Goal: Transaction & Acquisition: Purchase product/service

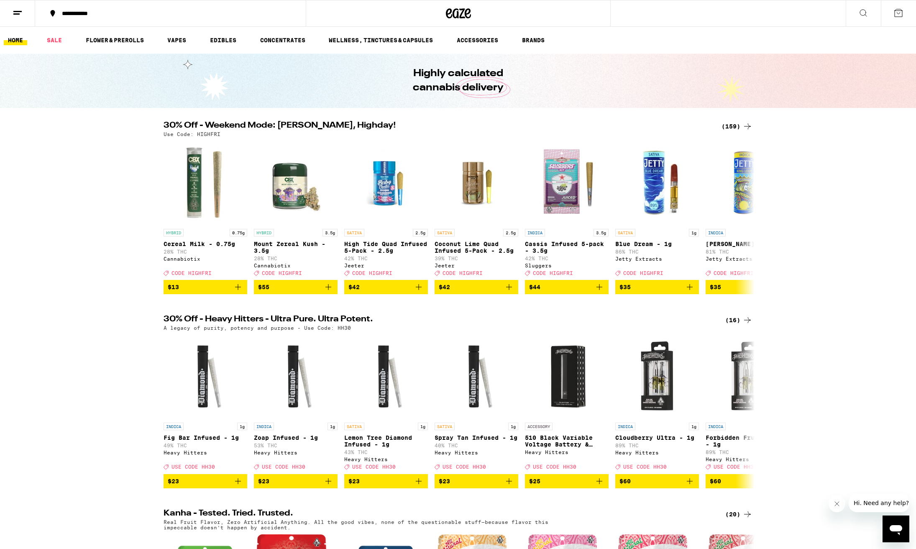
click at [732, 126] on div "(159)" at bounding box center [736, 126] width 31 height 10
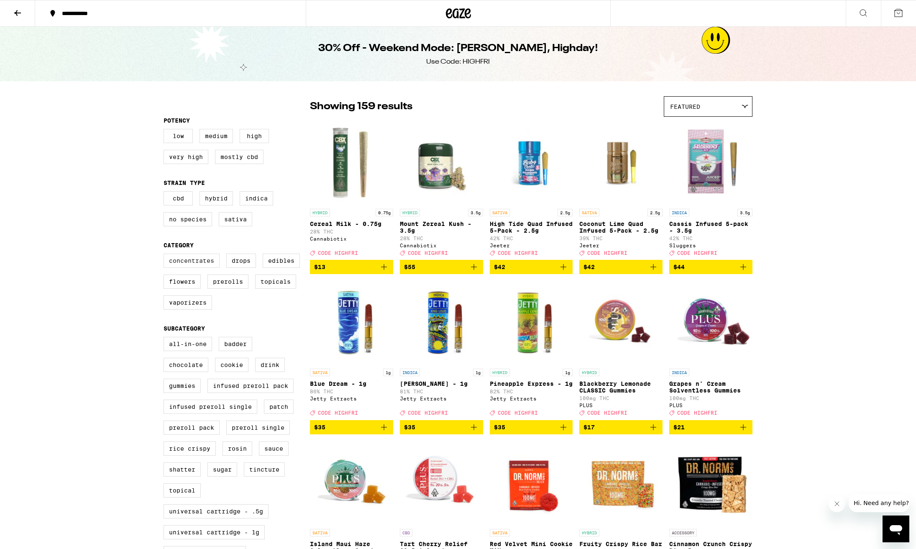
click at [186, 267] on label "Concentrates" at bounding box center [191, 260] width 56 height 14
click at [166, 255] on input "Concentrates" at bounding box center [165, 255] width 0 height 0
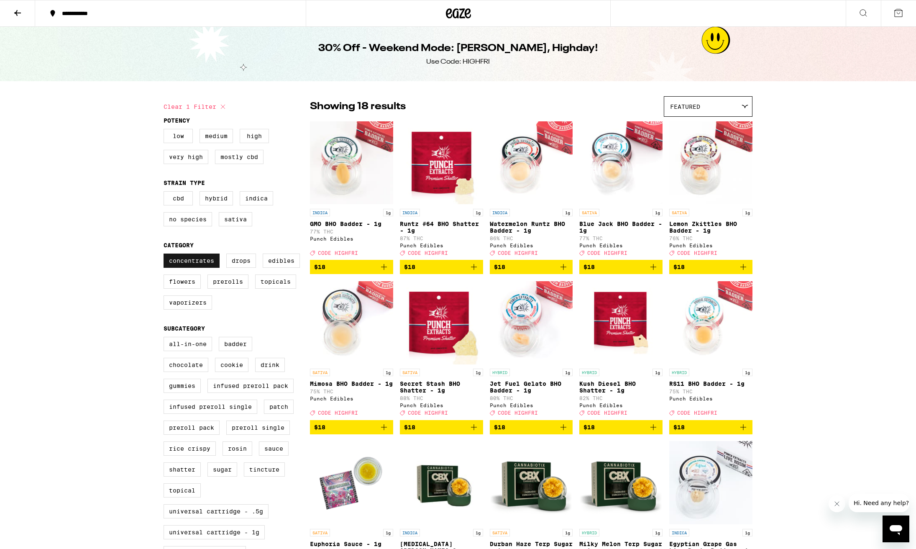
click at [186, 267] on label "Concentrates" at bounding box center [191, 260] width 56 height 14
click at [166, 255] on input "Concentrates" at bounding box center [165, 255] width 0 height 0
checkbox input "false"
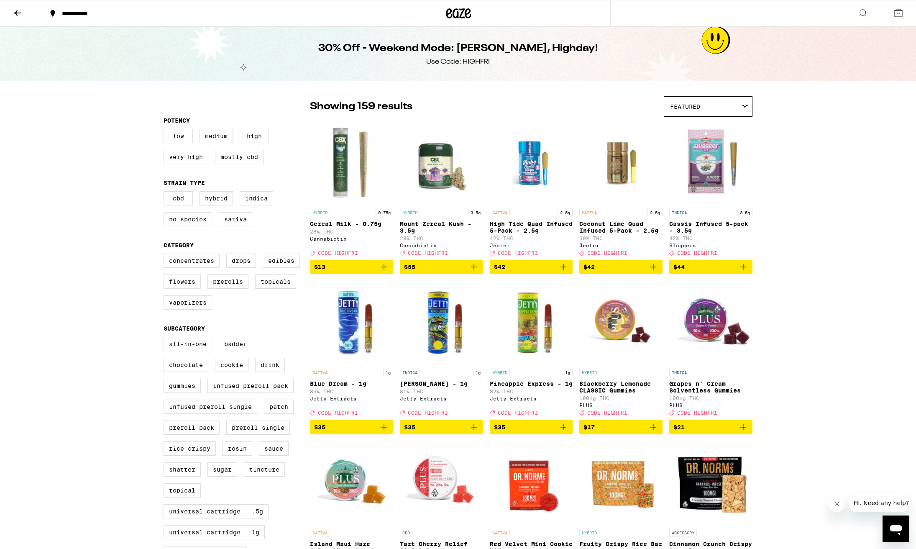
click at [183, 289] on label "Flowers" at bounding box center [181, 281] width 37 height 14
click at [166, 255] on input "Flowers" at bounding box center [165, 255] width 0 height 0
checkbox input "true"
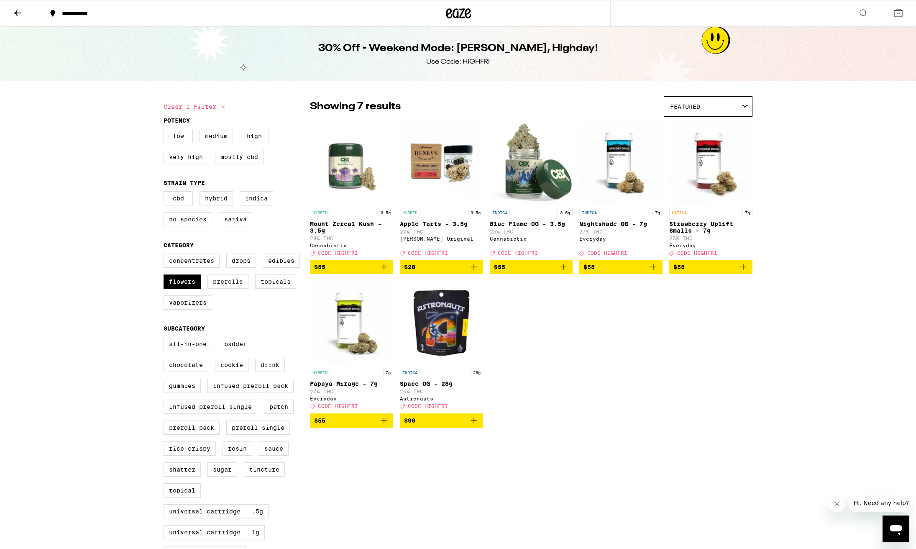
click at [219, 289] on label "Prerolls" at bounding box center [227, 281] width 41 height 14
click at [166, 255] on input "Prerolls" at bounding box center [165, 255] width 0 height 0
checkbox input "true"
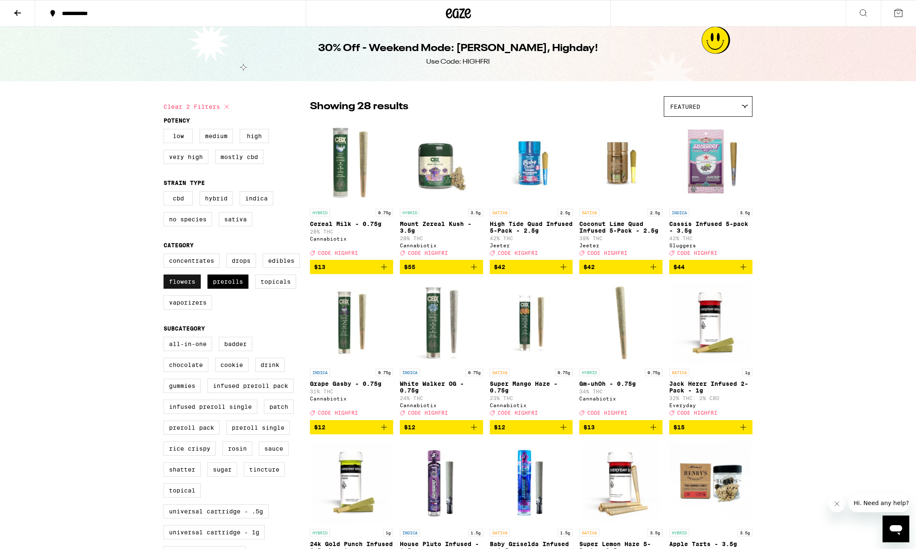
click at [194, 289] on label "Flowers" at bounding box center [181, 281] width 37 height 14
click at [166, 255] on input "Flowers" at bounding box center [165, 255] width 0 height 0
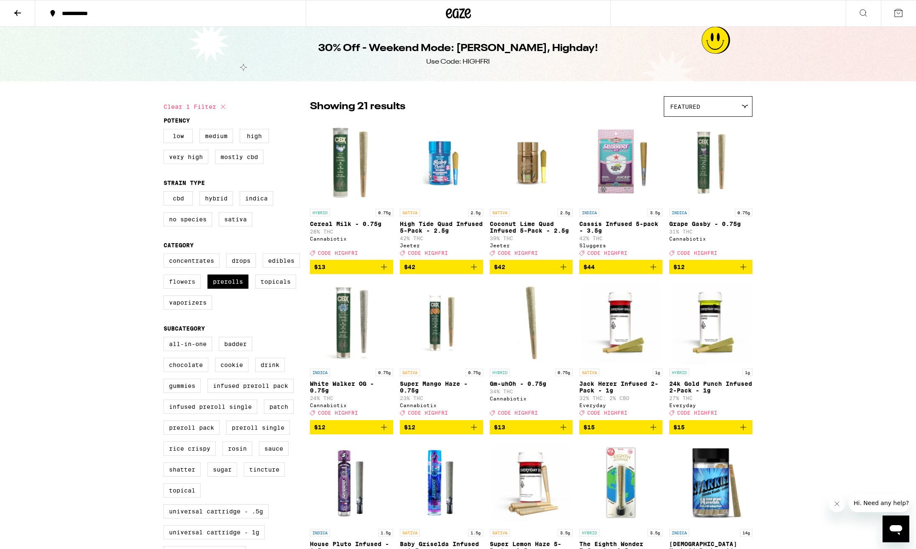
click at [185, 289] on label "Flowers" at bounding box center [181, 281] width 37 height 14
click at [166, 255] on input "Flowers" at bounding box center [165, 255] width 0 height 0
checkbox input "true"
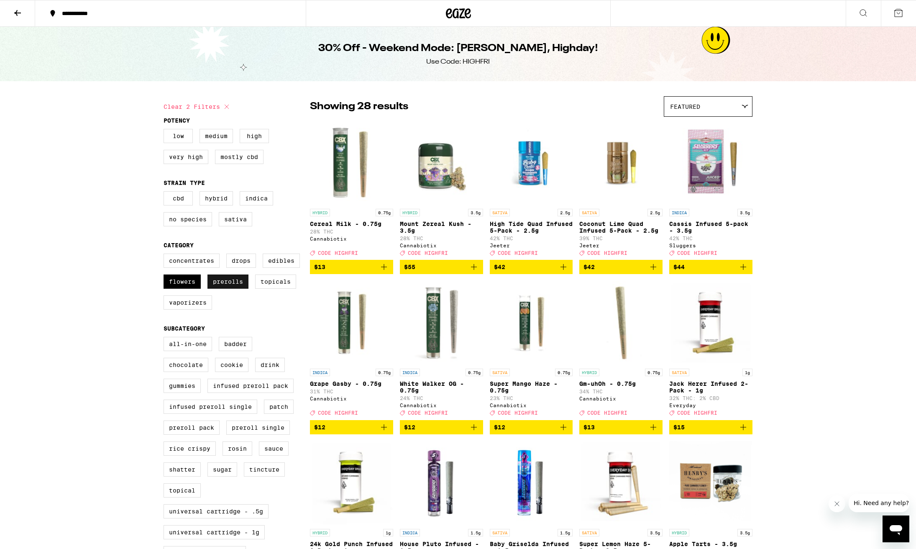
click at [225, 287] on label "Prerolls" at bounding box center [227, 281] width 41 height 14
click at [166, 255] on input "Prerolls" at bounding box center [165, 255] width 0 height 0
checkbox input "false"
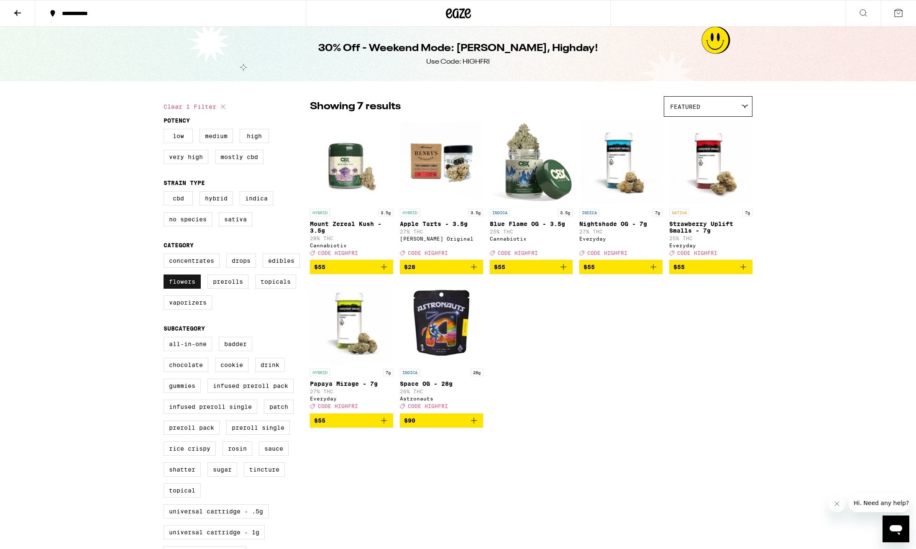
click at [199, 289] on label "Flowers" at bounding box center [181, 281] width 37 height 14
click at [166, 255] on input "Flowers" at bounding box center [165, 255] width 0 height 0
checkbox input "false"
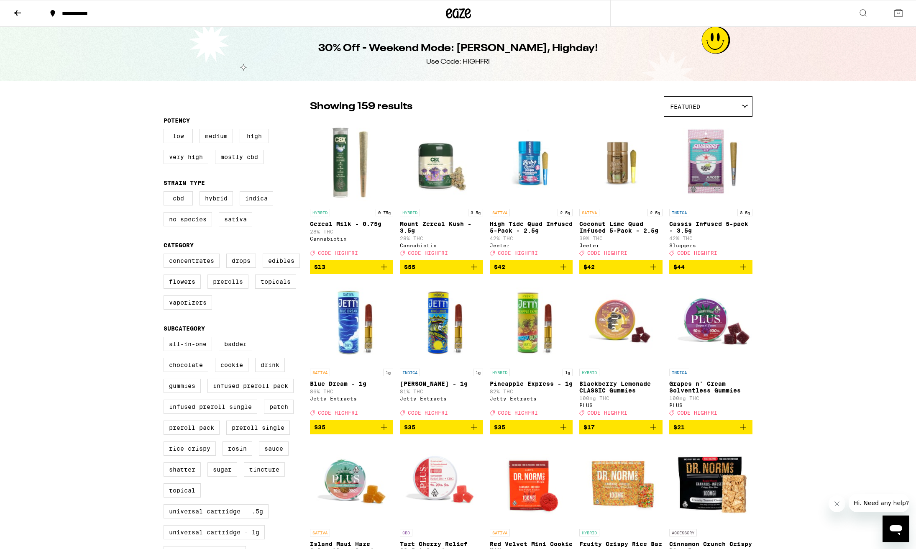
click at [213, 289] on label "Prerolls" at bounding box center [227, 281] width 41 height 14
click at [166, 255] on input "Prerolls" at bounding box center [165, 255] width 0 height 0
checkbox input "true"
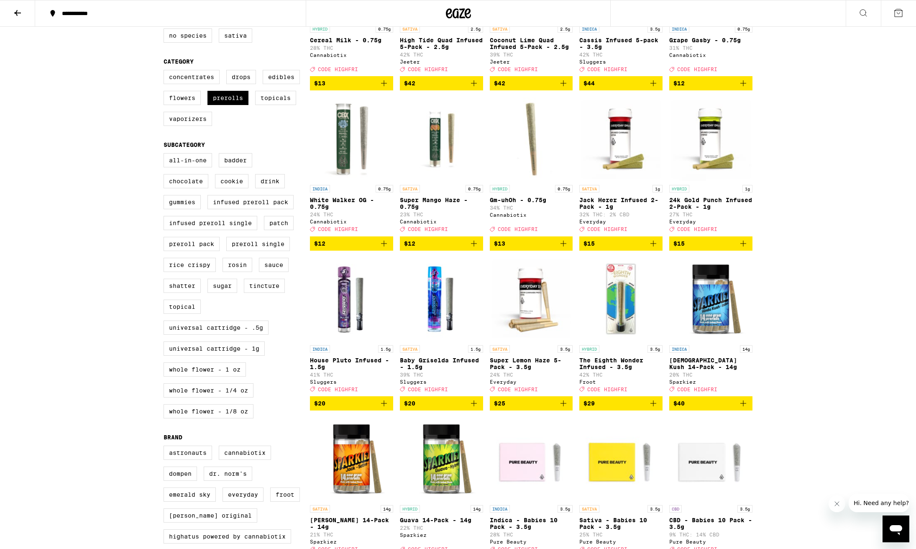
scroll to position [214, 0]
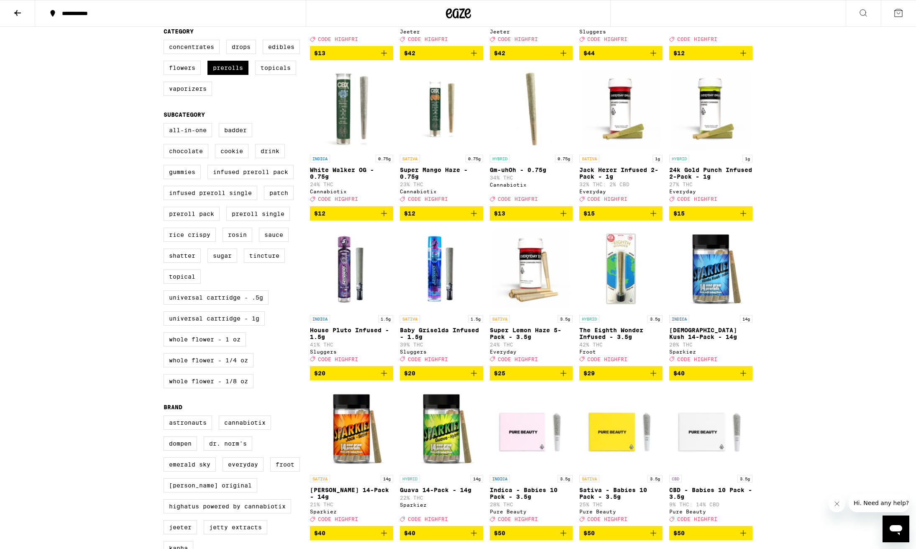
click at [743, 378] on icon "Add to bag" at bounding box center [743, 373] width 10 height 10
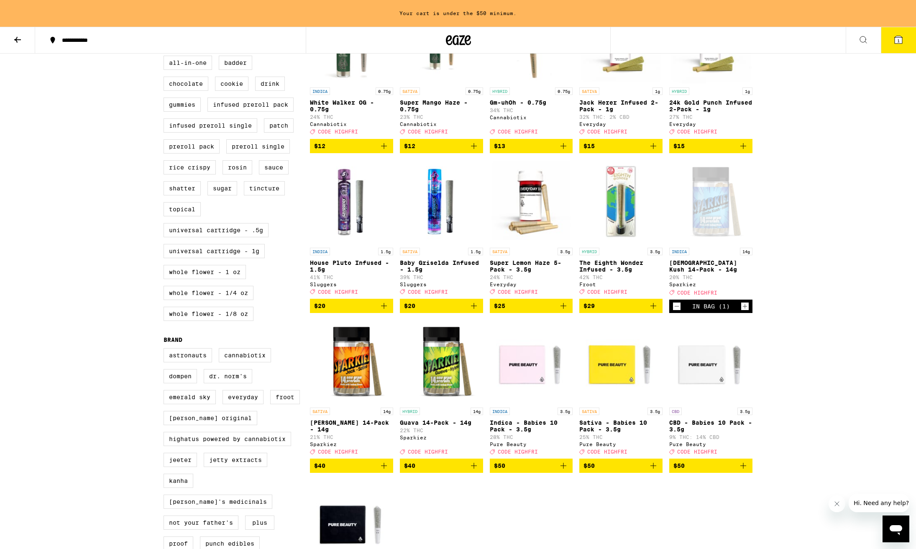
scroll to position [309, 0]
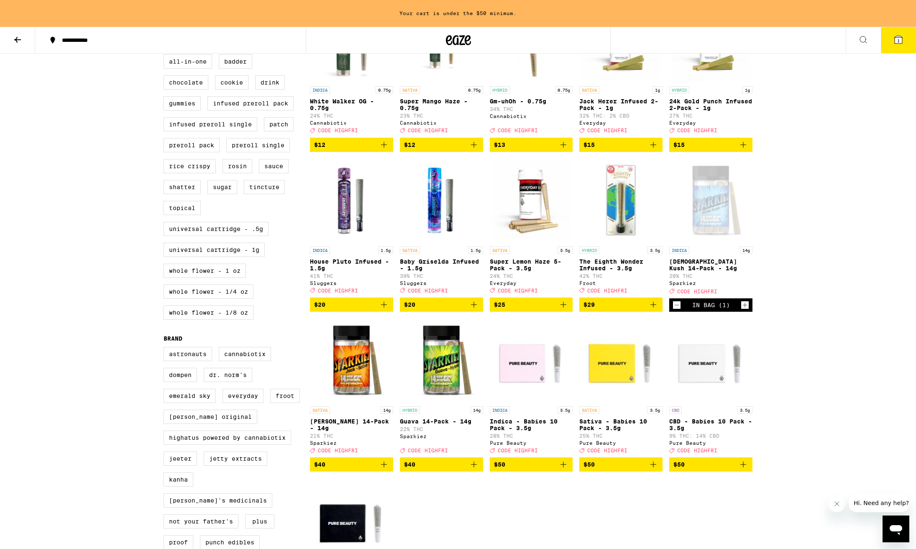
click at [384, 469] on icon "Add to bag" at bounding box center [384, 464] width 10 height 10
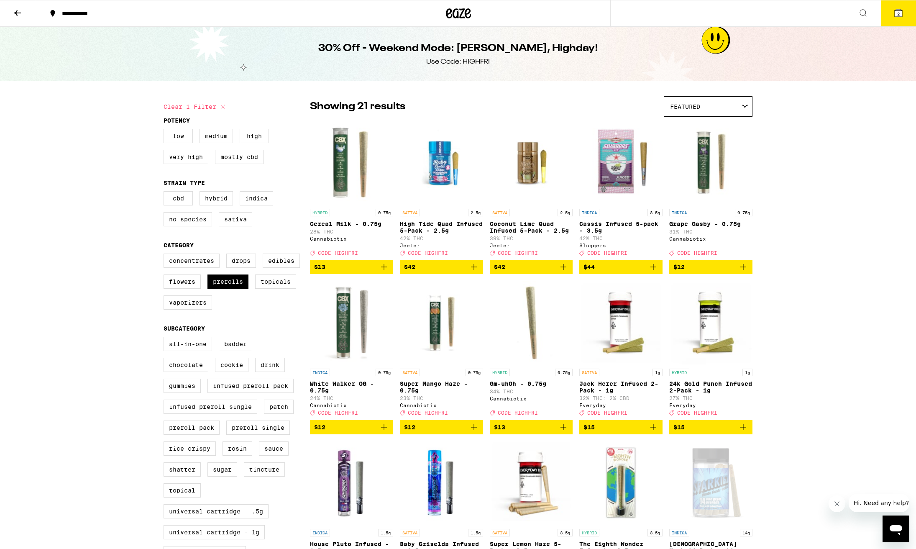
scroll to position [0, 0]
click at [897, 12] on span "2" at bounding box center [898, 13] width 3 height 5
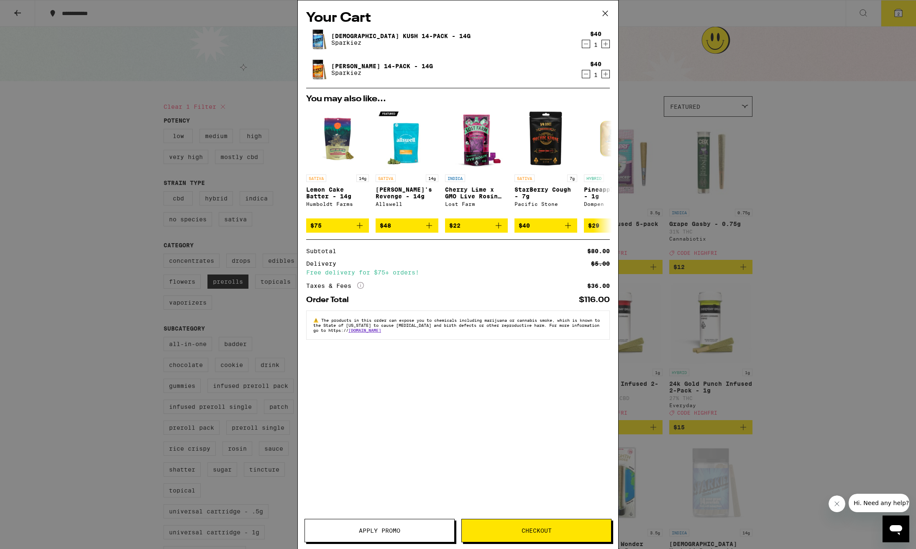
click at [401, 529] on span "Apply Promo" at bounding box center [379, 530] width 149 height 6
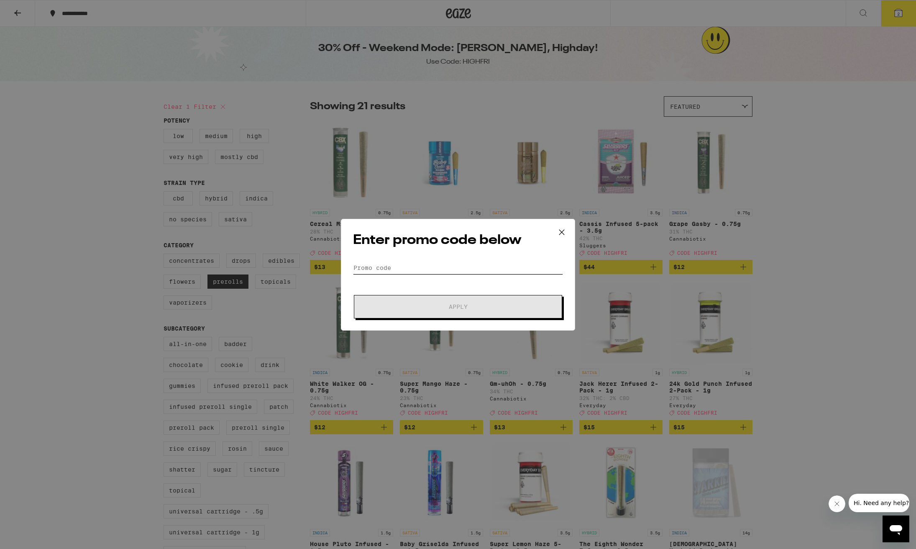
click at [410, 264] on input "Promo Code" at bounding box center [458, 267] width 210 height 13
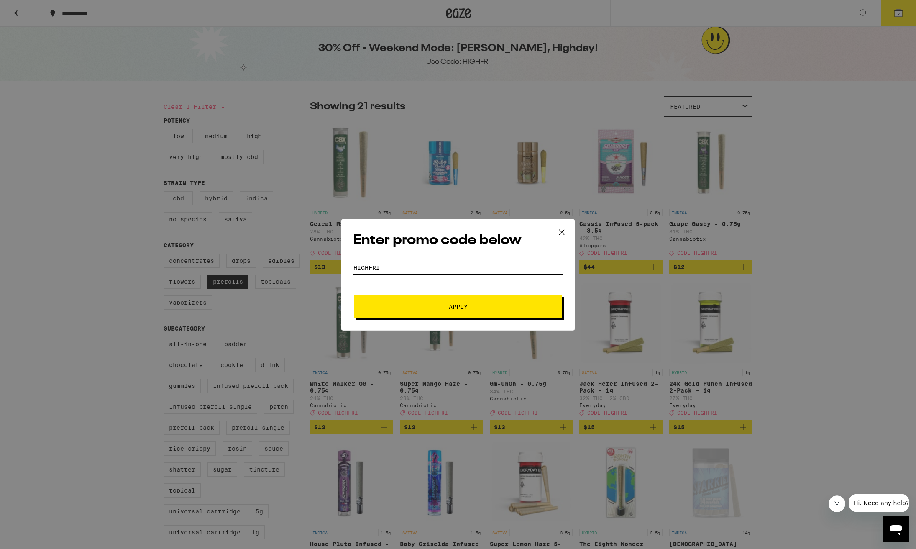
type input "highfri"
click at [458, 306] on button "Apply" at bounding box center [458, 306] width 208 height 23
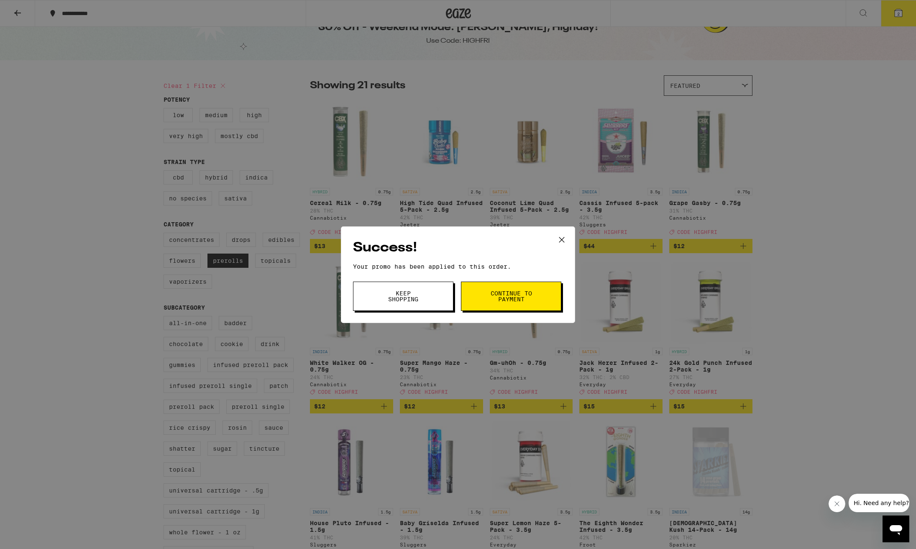
scroll to position [23, 0]
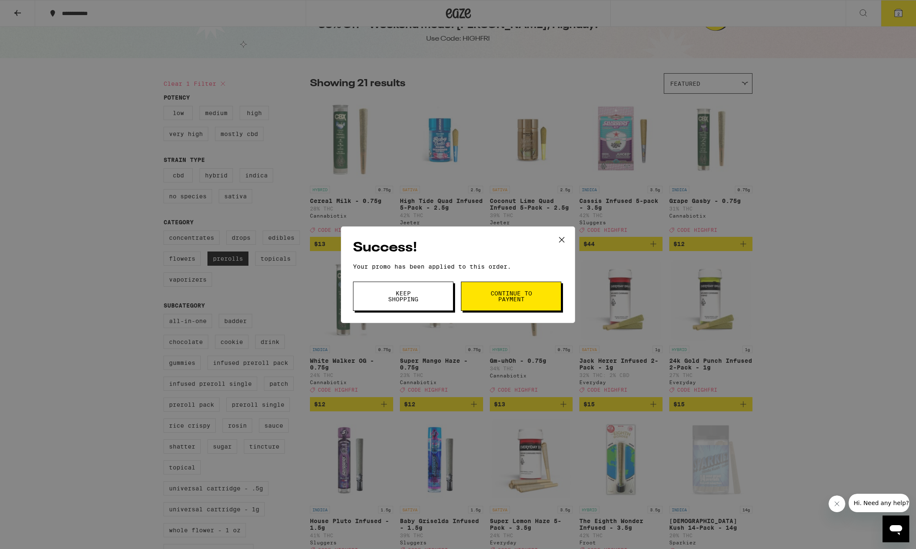
click at [583, 275] on div "Success! Your promo has been applied to this order. Promo Code highfri Keep Sho…" at bounding box center [458, 274] width 916 height 549
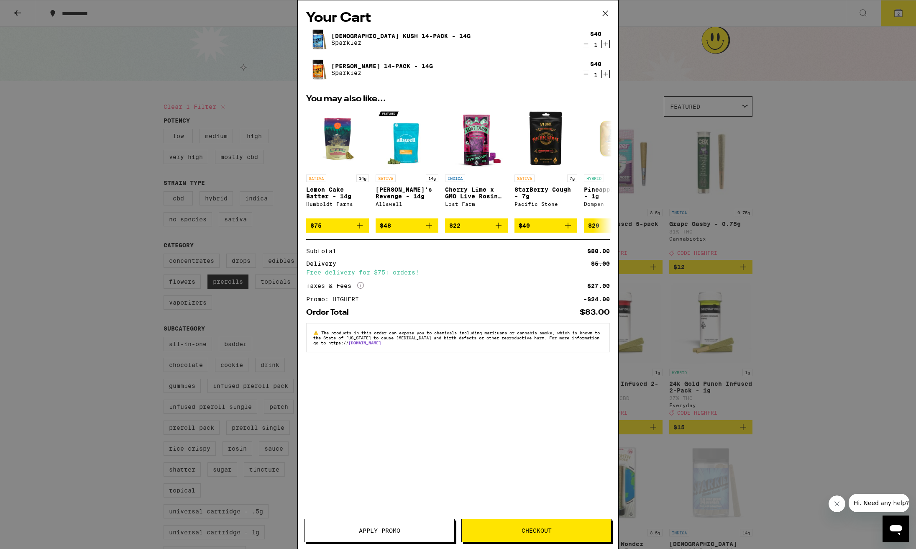
click at [585, 45] on icon "Decrement" at bounding box center [586, 44] width 8 height 10
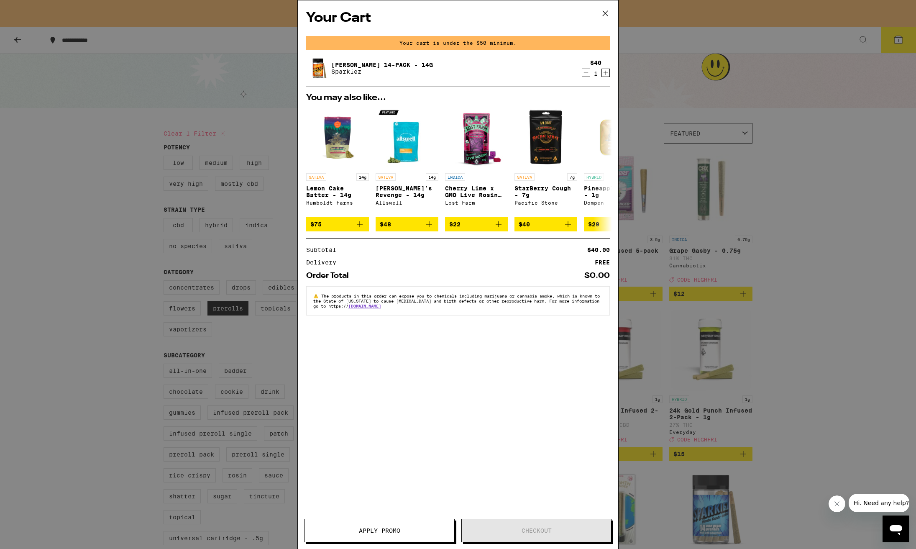
click at [585, 73] on icon "Decrement" at bounding box center [586, 73] width 8 height 10
